Goal: Transaction & Acquisition: Purchase product/service

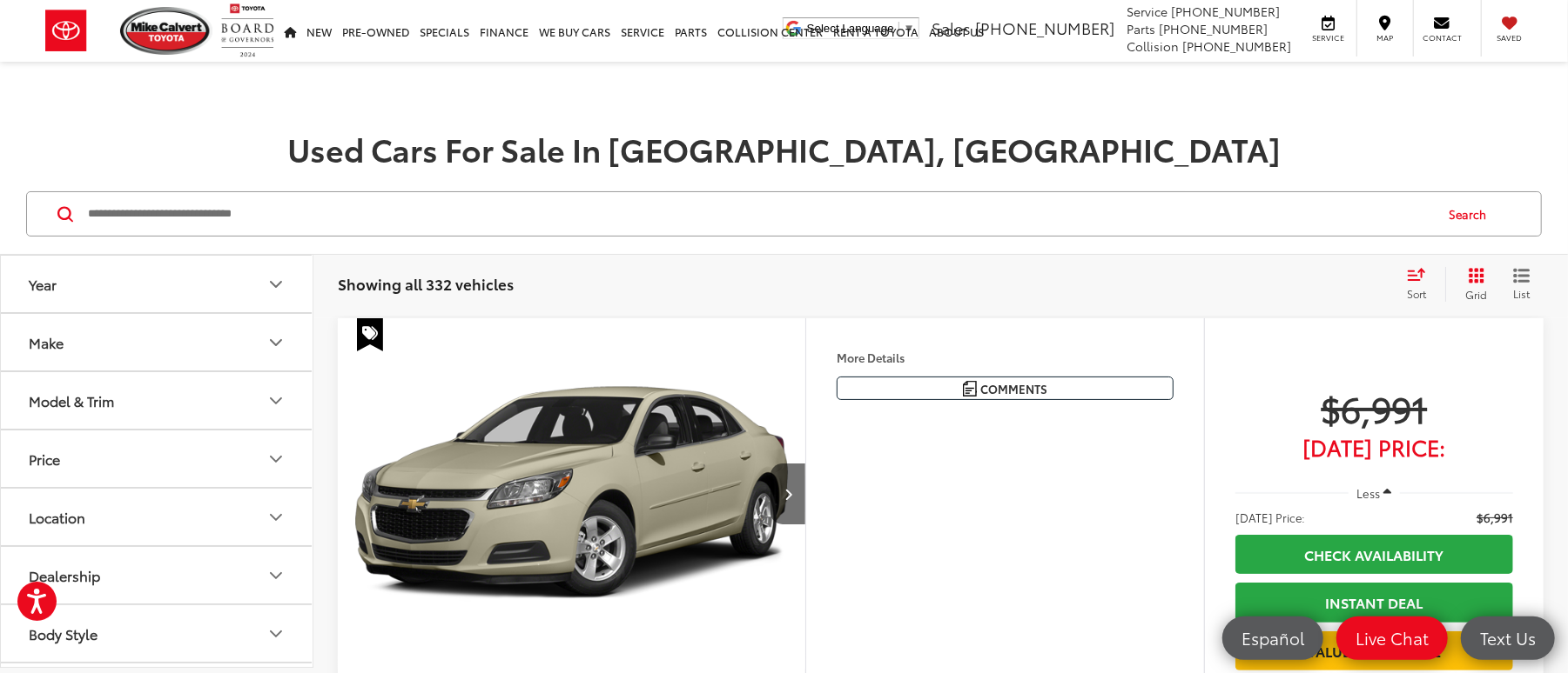
click at [666, 223] on input "Search by Make, Model, or Keyword" at bounding box center [758, 214] width 1346 height 42
type input "*******"
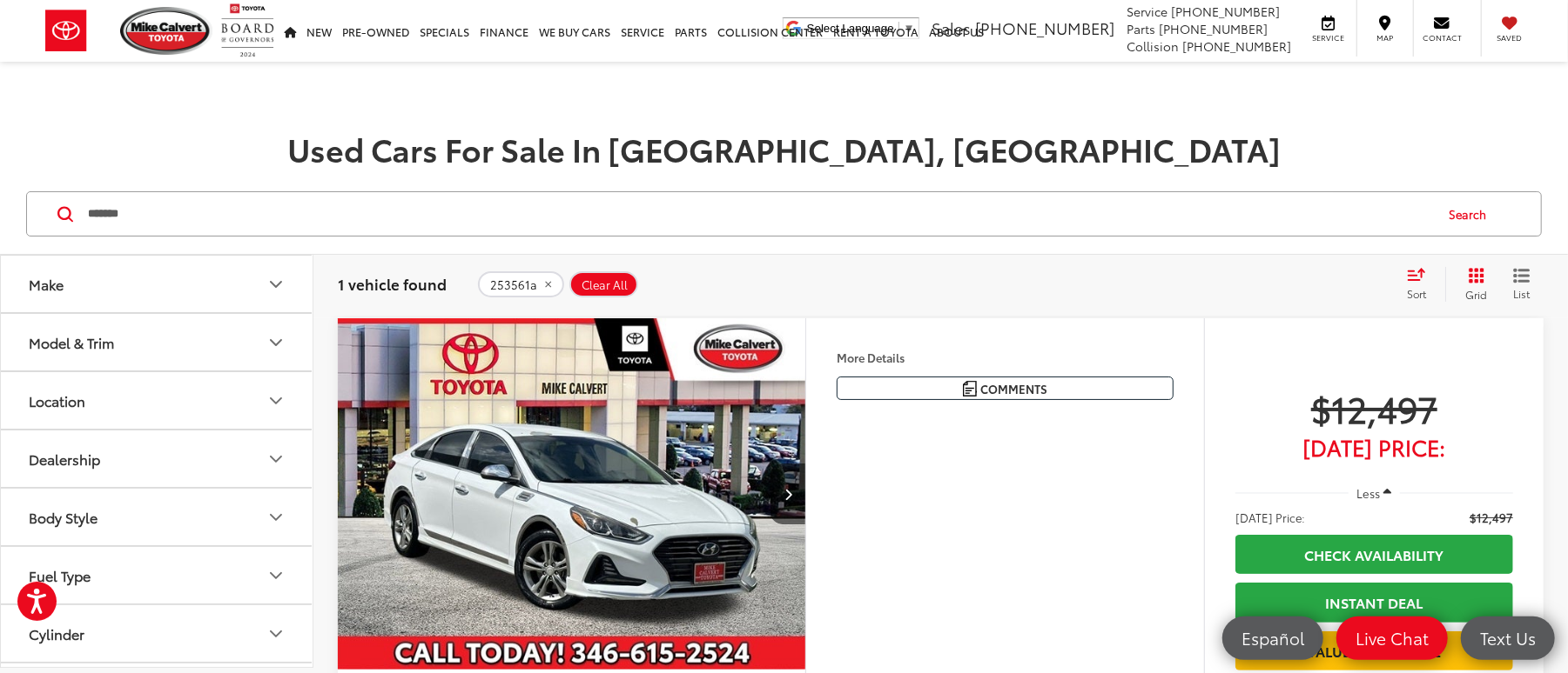
click at [431, 489] on img "2018 Hyundai Sonata SEL 0" at bounding box center [572, 494] width 470 height 352
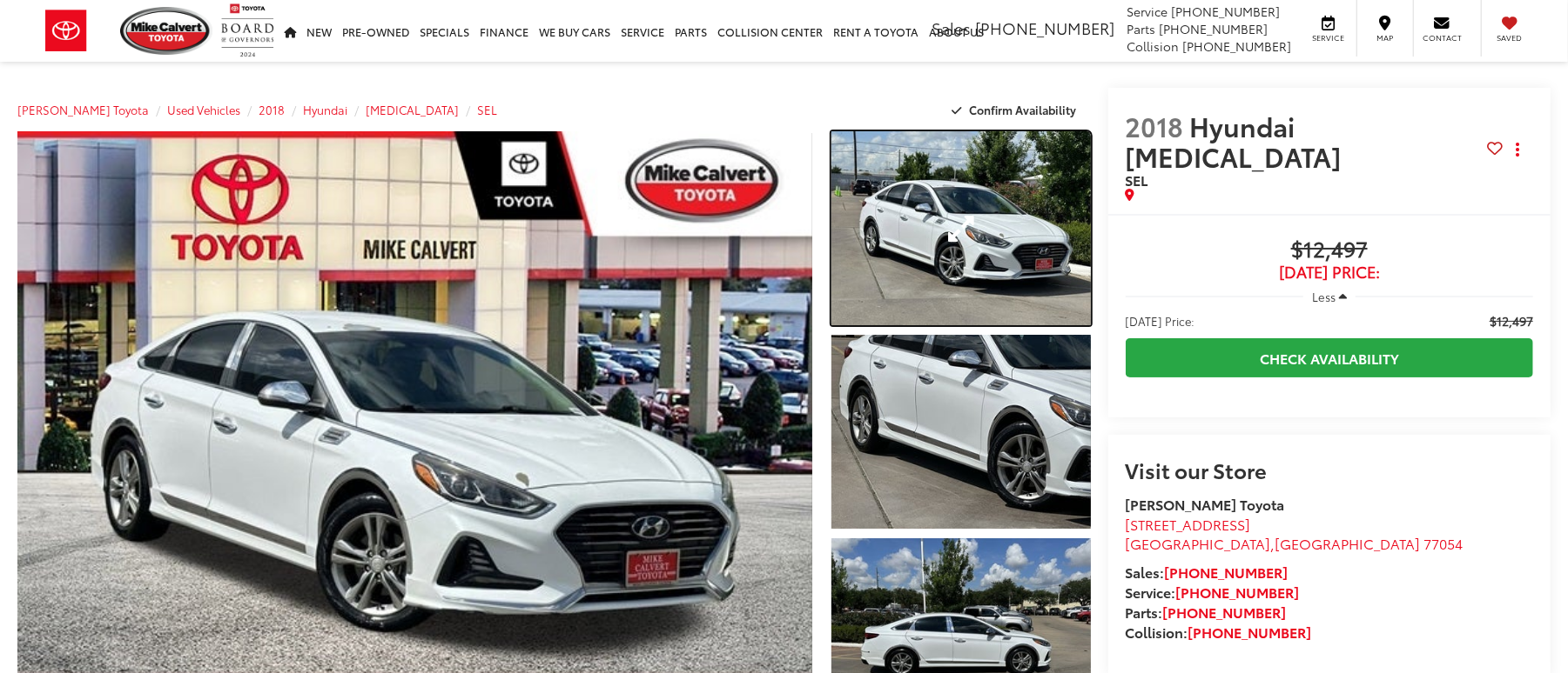
click at [1031, 211] on link "Expand Photo 1" at bounding box center [961, 229] width 260 height 194
